Goal: Task Accomplishment & Management: Manage account settings

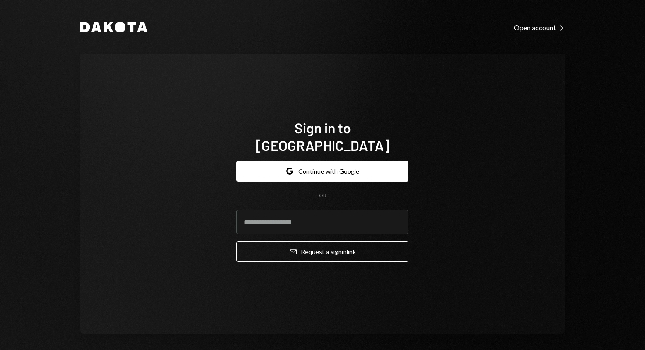
type input "**********"
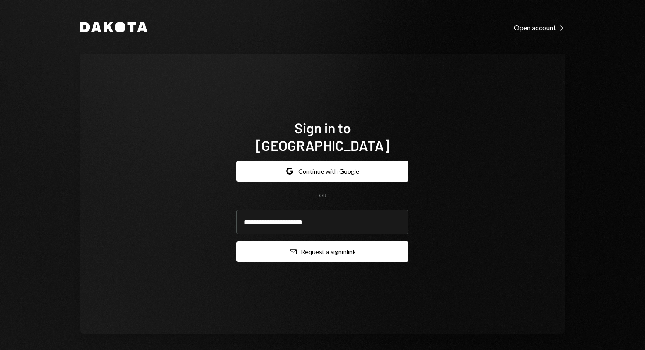
click at [359, 252] on button "Email Request a sign in link" at bounding box center [322, 251] width 172 height 21
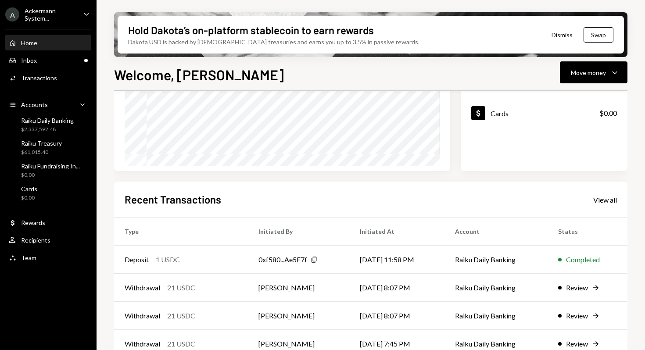
scroll to position [179, 0]
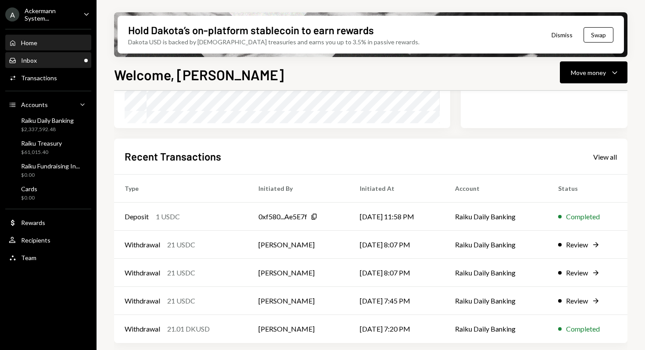
click at [67, 59] on div "Inbox Inbox" at bounding box center [48, 61] width 79 height 8
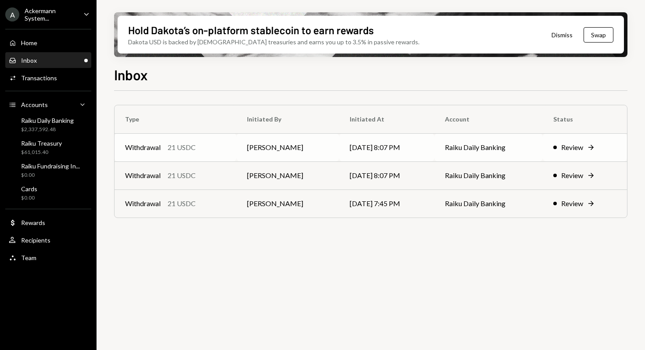
click at [581, 148] on div "Review" at bounding box center [572, 147] width 22 height 11
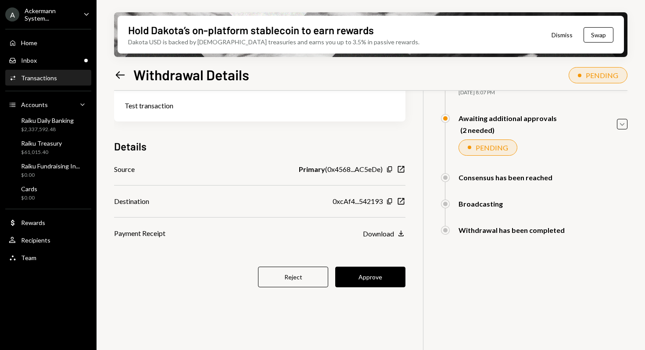
scroll to position [70, 0]
click at [390, 279] on button "Approve" at bounding box center [370, 276] width 70 height 21
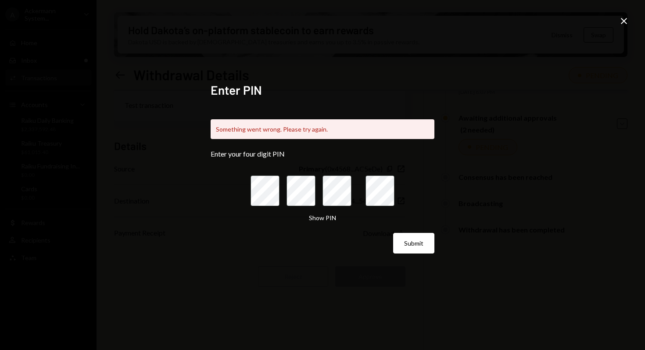
click at [626, 18] on icon "Close" at bounding box center [623, 21] width 11 height 11
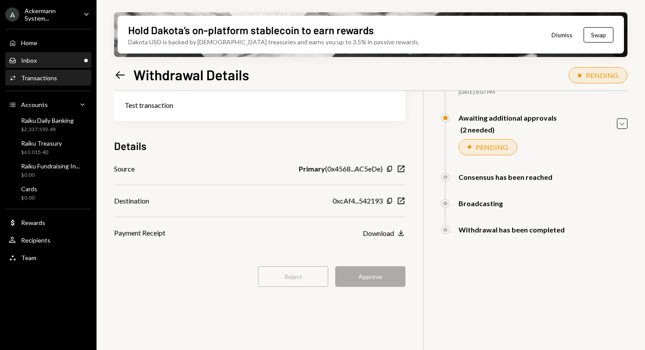
click at [75, 60] on div "Inbox Inbox" at bounding box center [48, 61] width 79 height 8
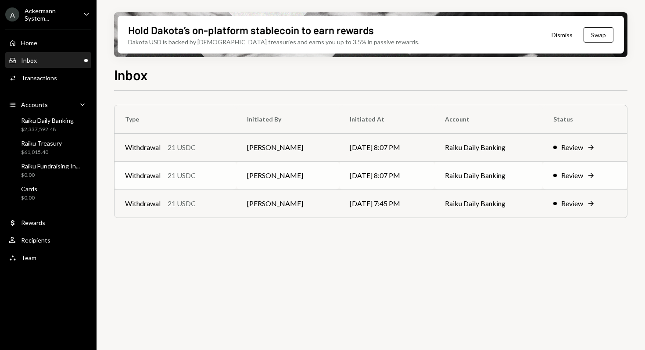
click at [243, 176] on td "[PERSON_NAME]" at bounding box center [287, 175] width 103 height 28
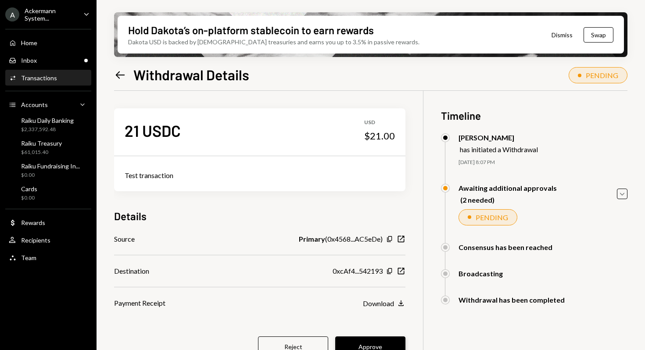
click at [380, 339] on button "Approve" at bounding box center [370, 346] width 70 height 21
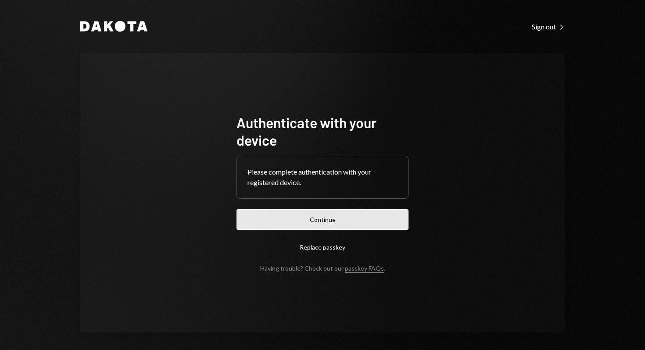
click at [384, 220] on button "Continue" at bounding box center [322, 219] width 172 height 21
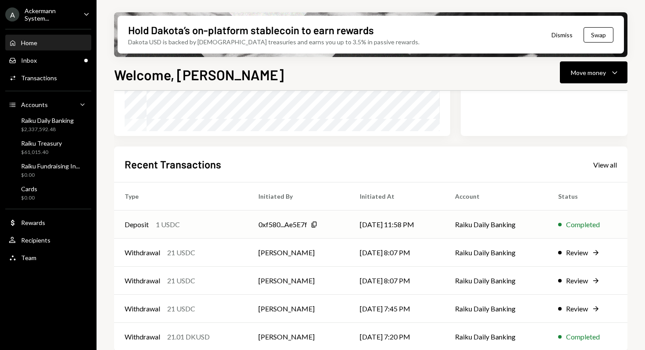
scroll to position [179, 0]
